Goal: Task Accomplishment & Management: Manage account settings

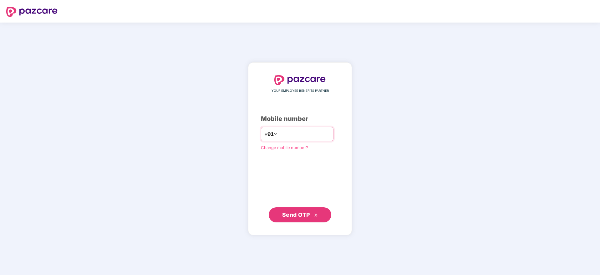
type input "**********"
click at [295, 210] on span "Send OTP" at bounding box center [300, 214] width 36 height 9
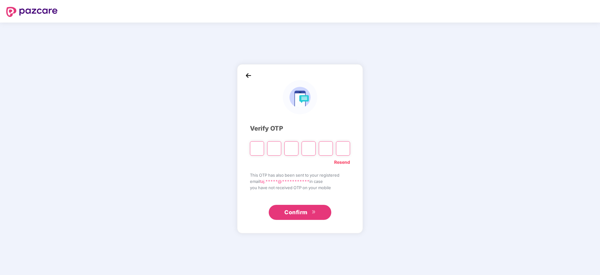
paste input "*"
type input "*"
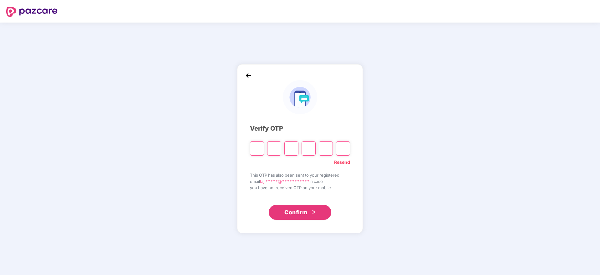
type input "*"
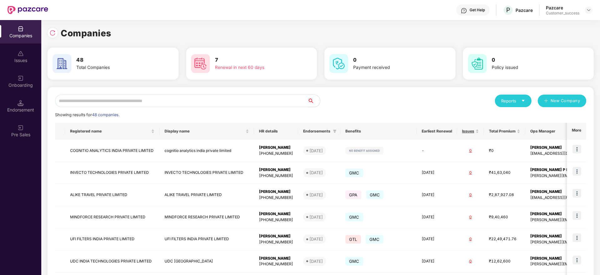
click at [155, 104] on input "text" at bounding box center [181, 100] width 252 height 13
type input "*"
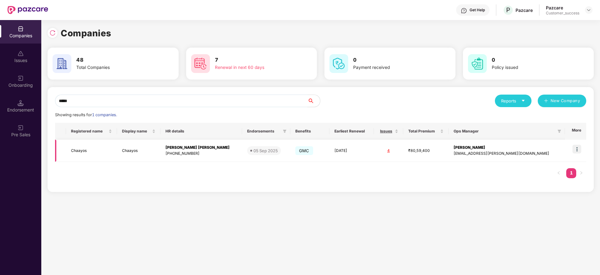
type input "*****"
click at [577, 150] on img at bounding box center [577, 149] width 9 height 9
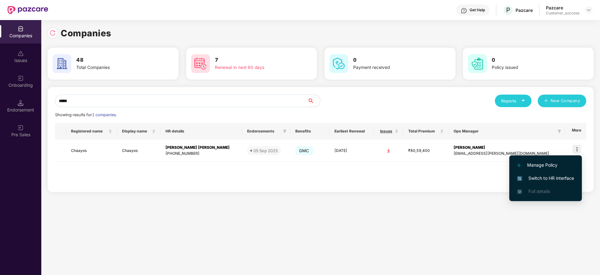
click at [535, 178] on span "Switch to HR interface" at bounding box center [545, 178] width 57 height 7
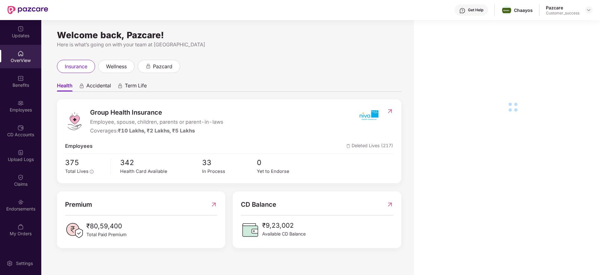
click at [23, 101] on img at bounding box center [21, 103] width 6 height 6
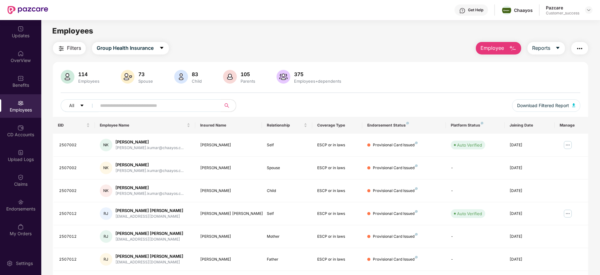
click at [122, 103] on input "text" at bounding box center [156, 105] width 112 height 9
click at [22, 87] on div "Benefits" at bounding box center [20, 85] width 41 height 6
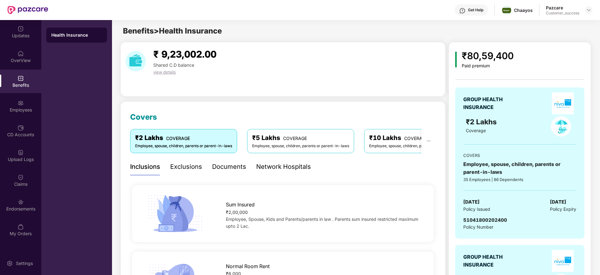
click at [224, 168] on div "Documents" at bounding box center [229, 167] width 34 height 10
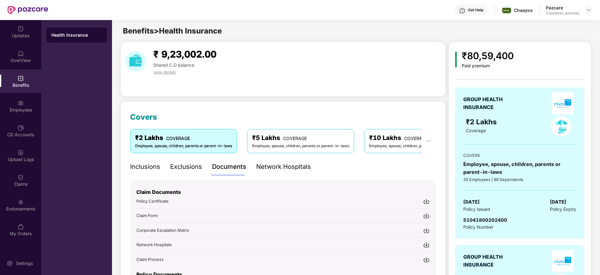
click at [327, 89] on div "₹ 9,23,002.00 Shared C.D balance view details" at bounding box center [282, 69] width 325 height 54
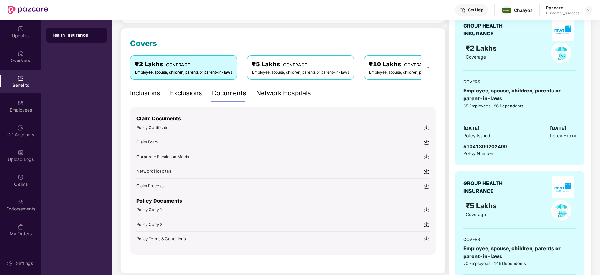
scroll to position [75, 0]
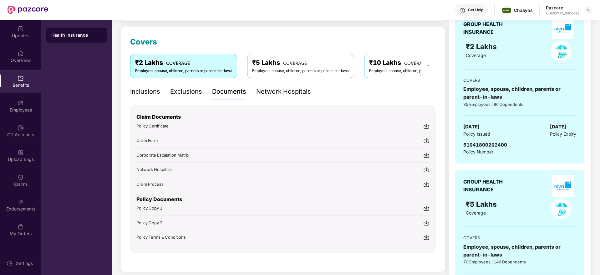
click at [426, 209] on img at bounding box center [426, 208] width 6 height 6
click at [590, 9] on img at bounding box center [588, 10] width 5 height 5
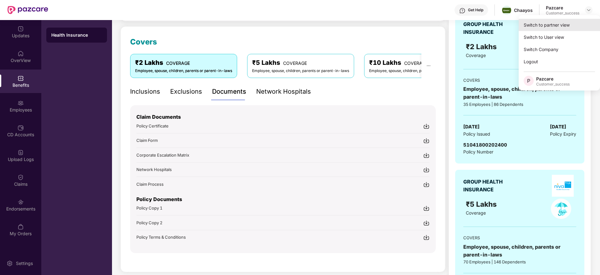
click at [544, 28] on div "Switch to partner view" at bounding box center [559, 25] width 81 height 12
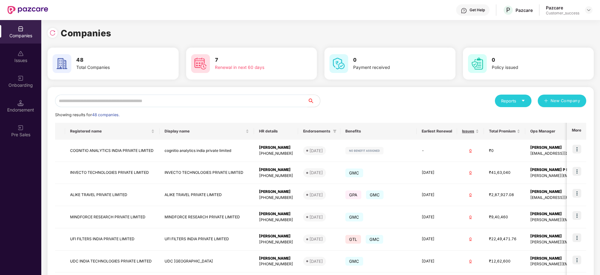
click at [102, 99] on input "text" at bounding box center [181, 100] width 252 height 13
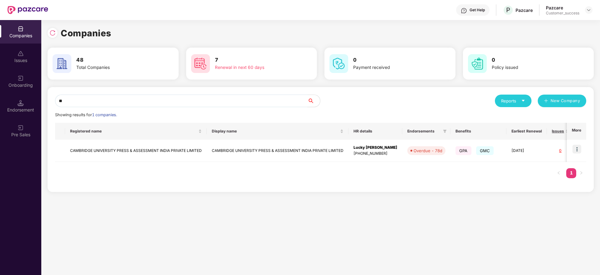
type input "*"
